Goal: Find specific page/section: Find specific page/section

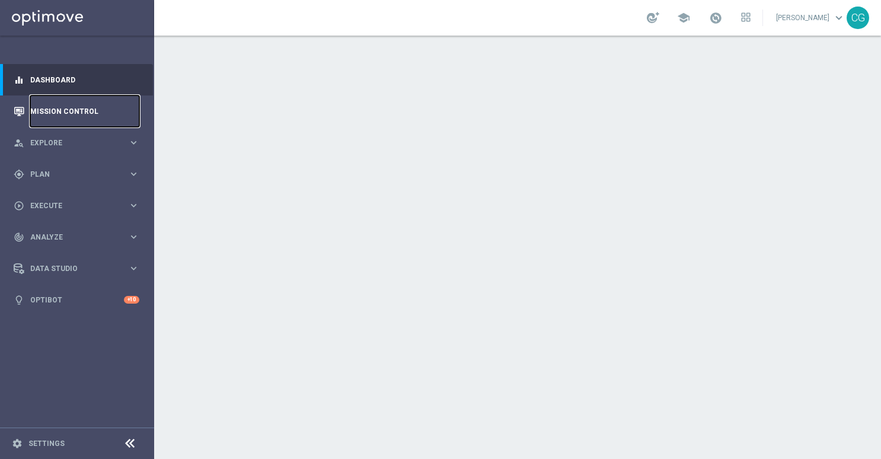
click at [108, 102] on link "Mission Control" at bounding box center [84, 110] width 109 height 31
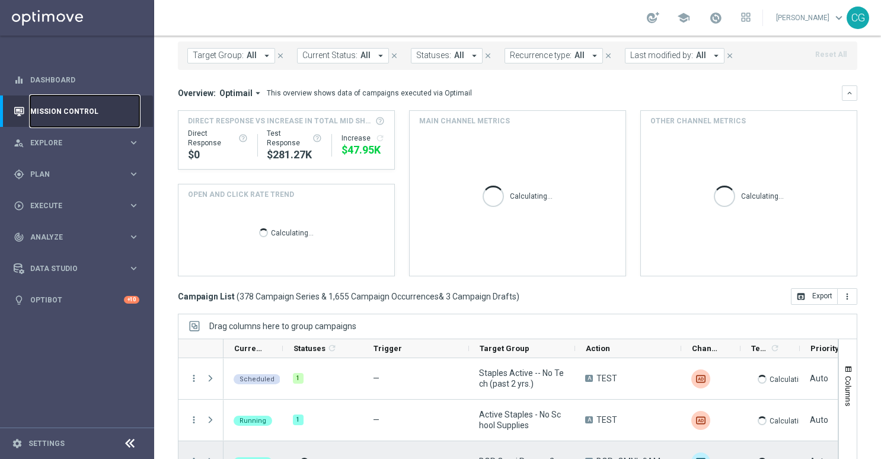
scroll to position [133, 0]
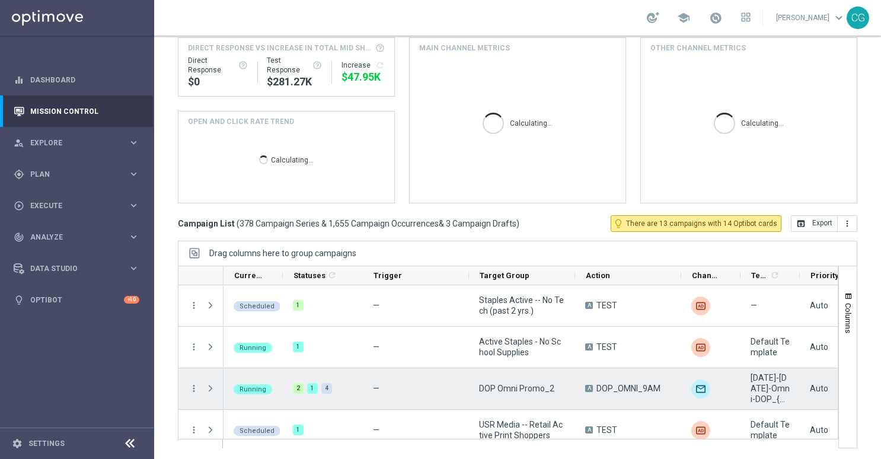
click at [208, 384] on span "Press SPACE to select this row." at bounding box center [210, 387] width 11 height 9
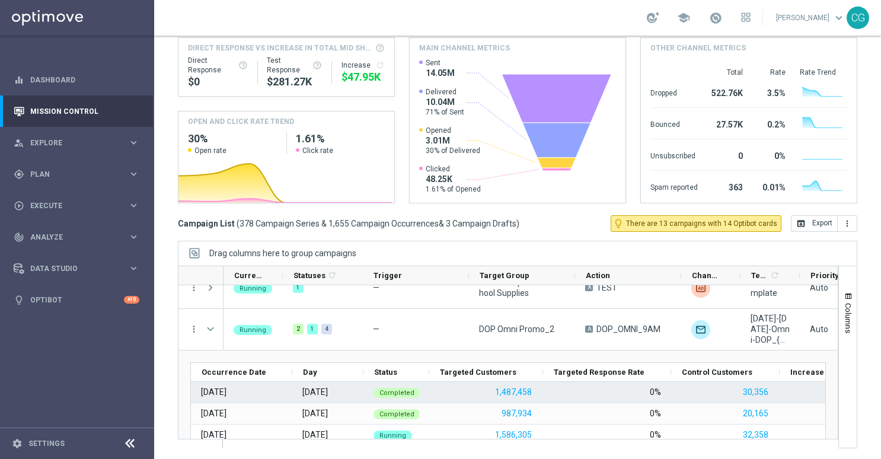
scroll to position [119, 0]
